Goal: Transaction & Acquisition: Purchase product/service

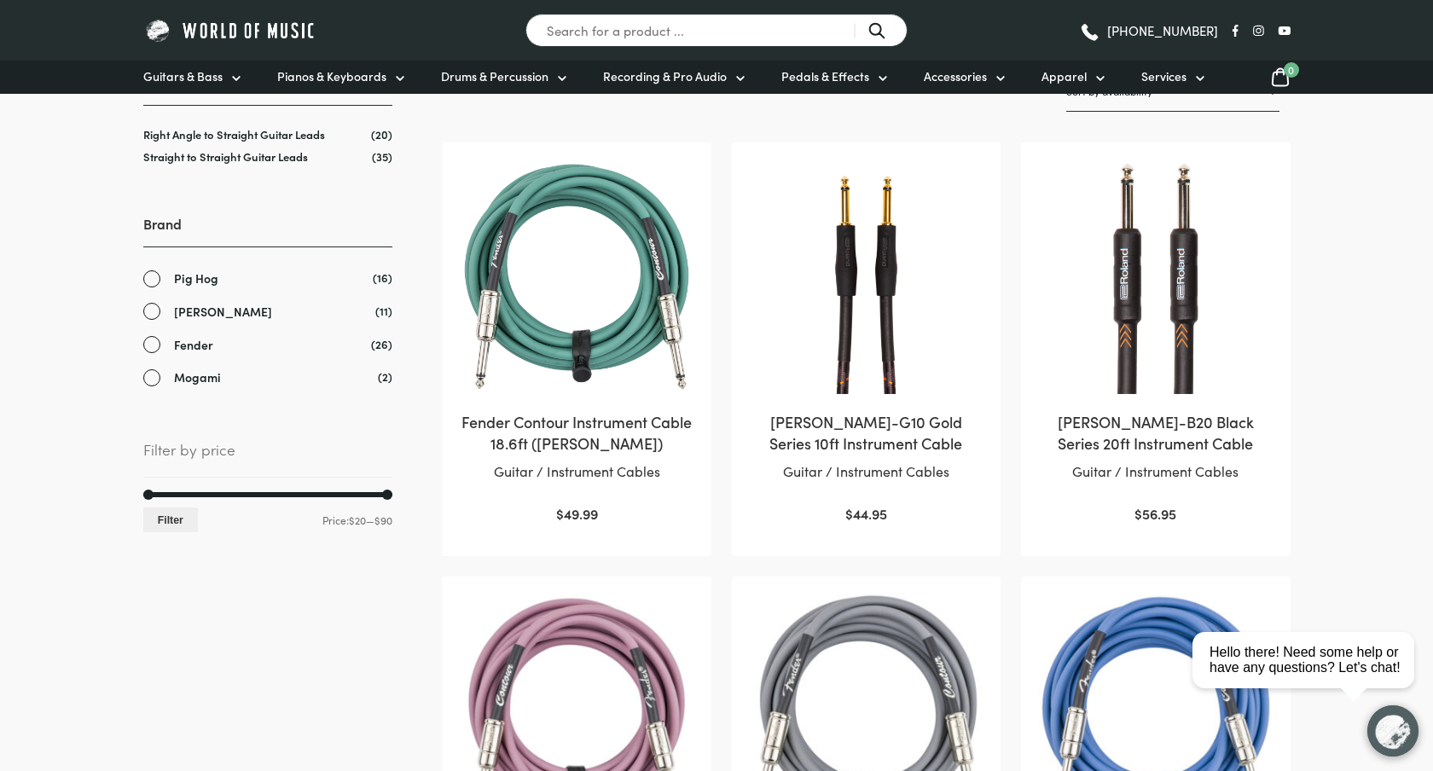
click at [217, 383] on span "Mogami" at bounding box center [197, 378] width 47 height 20
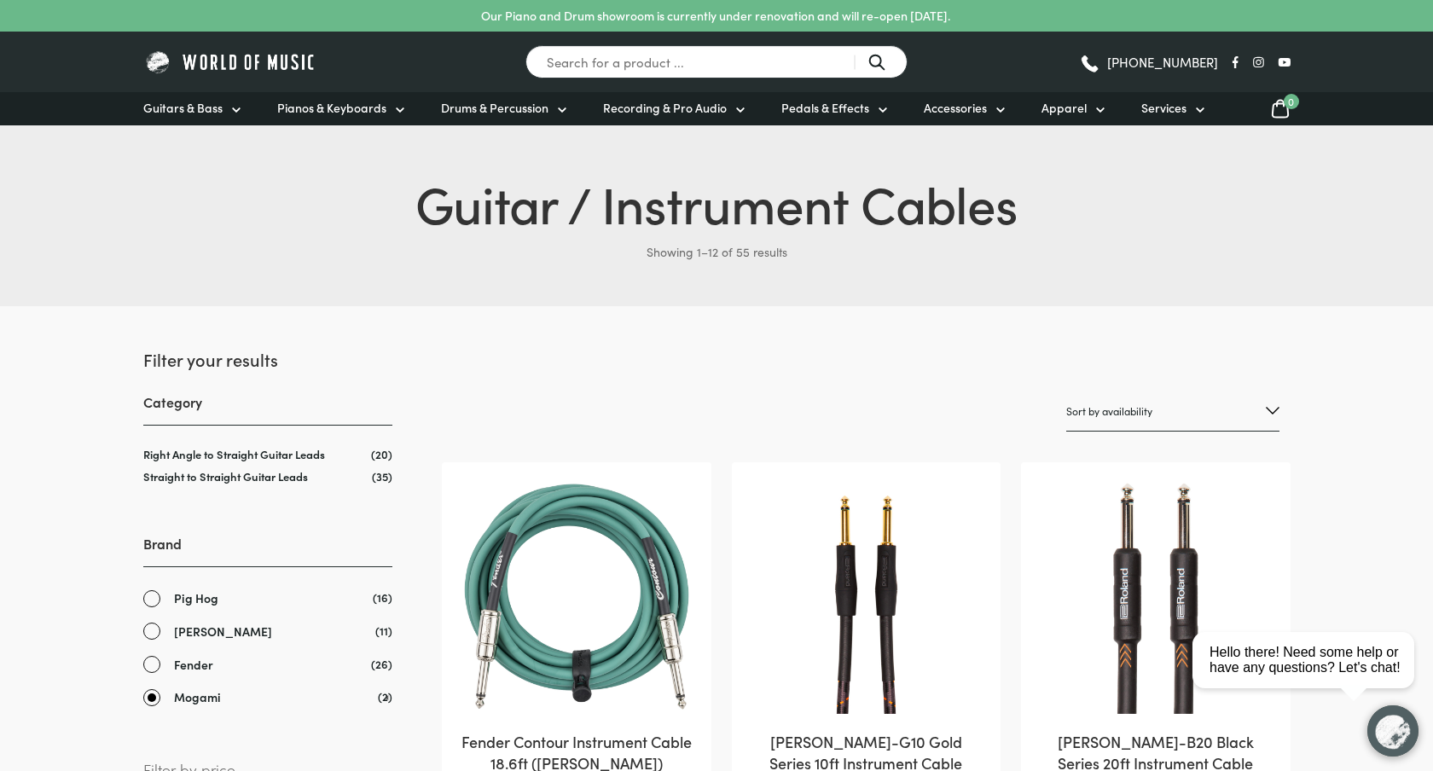
click at [1278, 404] on select "Sort by popularity Sort by average rating Sort by latest Sort by price: low to …" at bounding box center [1172, 412] width 213 height 40
select select "price-desc"
click at [1066, 392] on select "Sort by popularity Sort by average rating Sort by latest Sort by price: low to …" at bounding box center [1172, 412] width 213 height 40
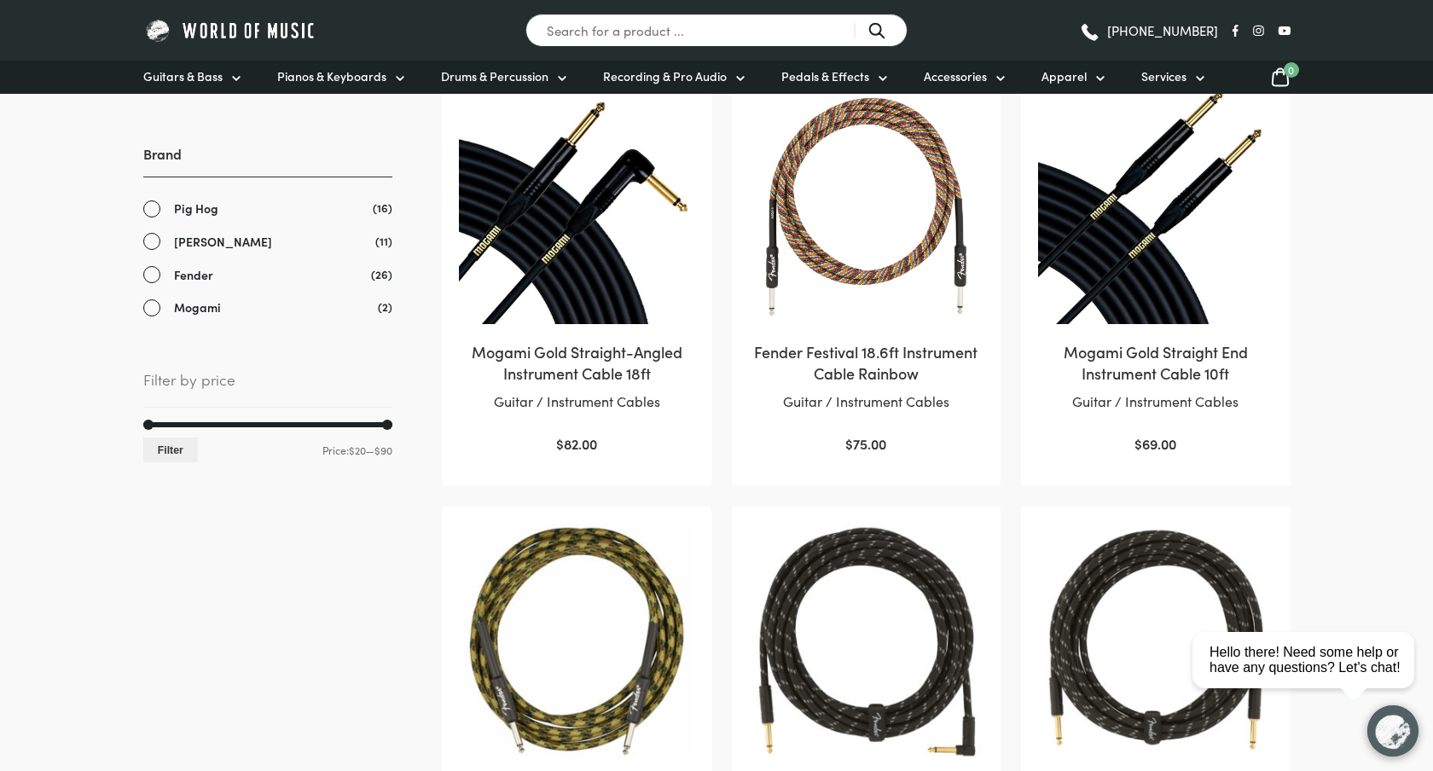
scroll to position [168, 0]
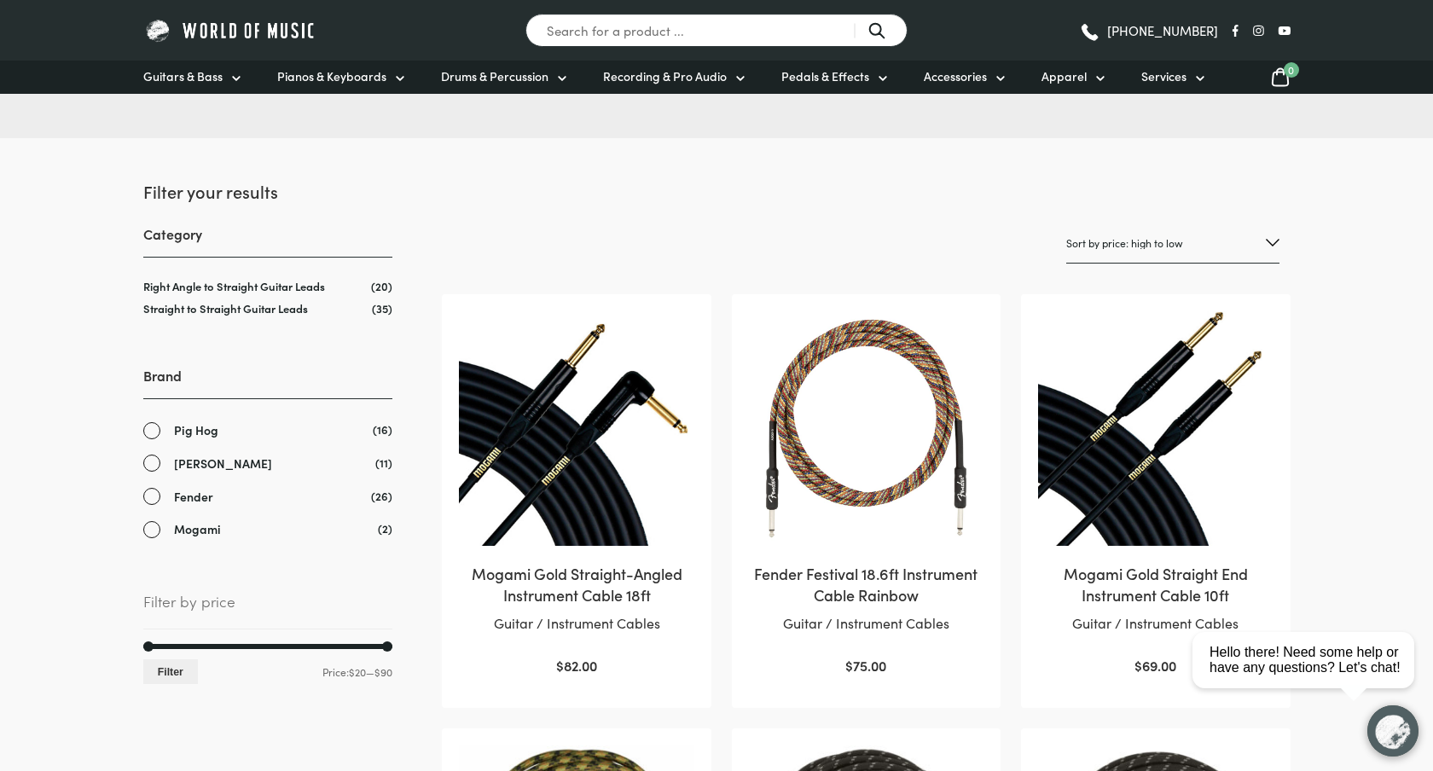
click at [574, 458] on img at bounding box center [576, 428] width 235 height 235
